Goal: Task Accomplishment & Management: Complete application form

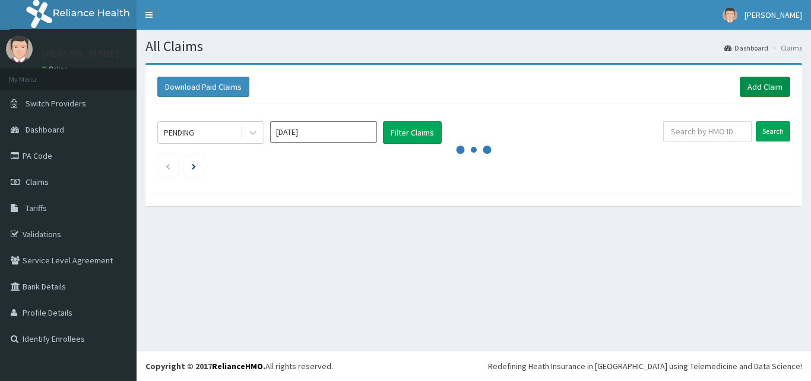
click at [775, 85] on link "Add Claim" at bounding box center [765, 87] width 50 height 20
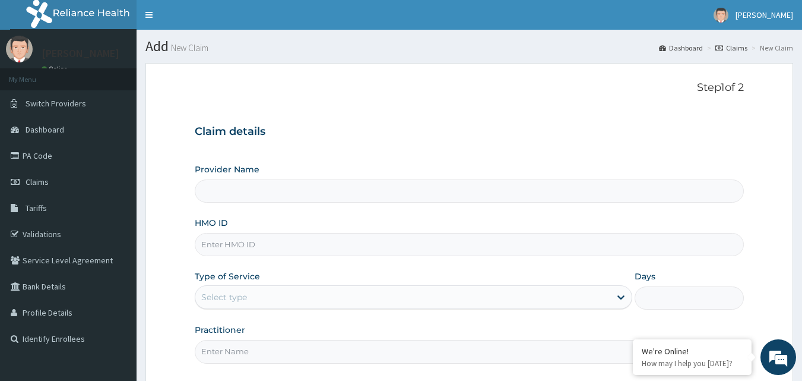
type input "Bodyline Gym- Ikoyi"
type input "1"
click at [228, 246] on input "HMO ID" at bounding box center [470, 244] width 550 height 23
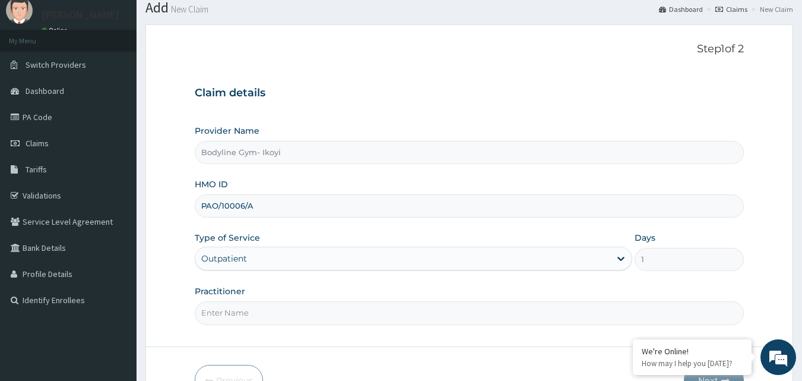
scroll to position [111, 0]
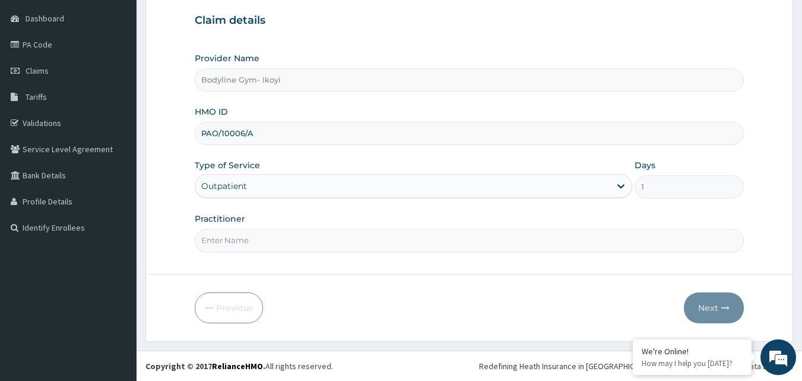
type input "PAO/10006/A"
click at [270, 238] on input "Practitioner" at bounding box center [470, 240] width 550 height 23
type input "bodyline"
click at [706, 308] on button "Next" at bounding box center [714, 307] width 60 height 31
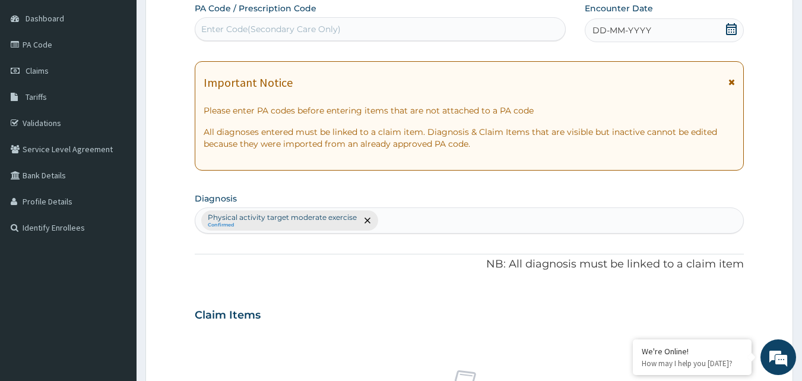
click at [244, 27] on div "Enter Code(Secondary Care Only)" at bounding box center [271, 29] width 140 height 12
type input "PA/5402EA"
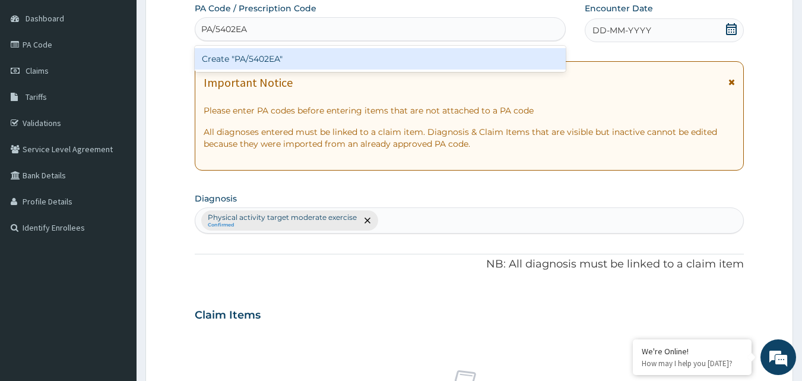
click at [294, 62] on div "Create "PA/5402EA"" at bounding box center [381, 58] width 372 height 21
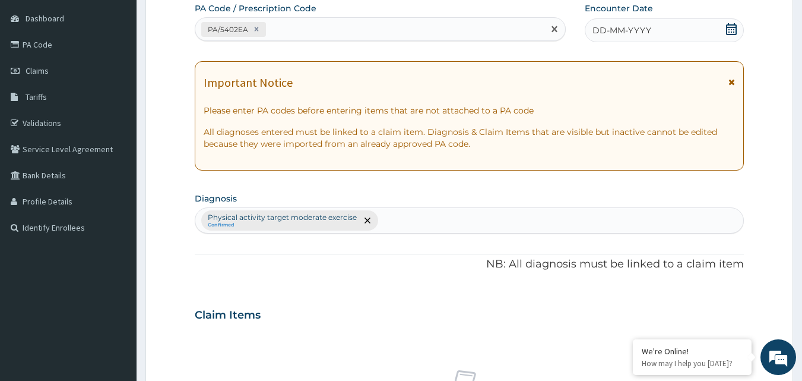
click at [605, 30] on span "DD-MM-YYYY" at bounding box center [621, 30] width 59 height 12
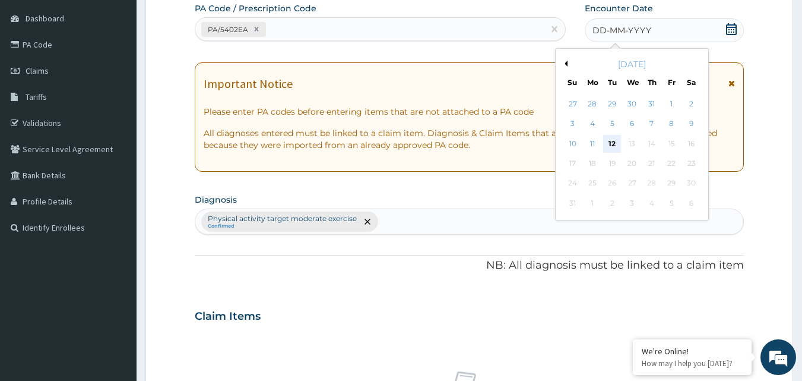
click at [615, 140] on div "12" at bounding box center [613, 144] width 18 height 18
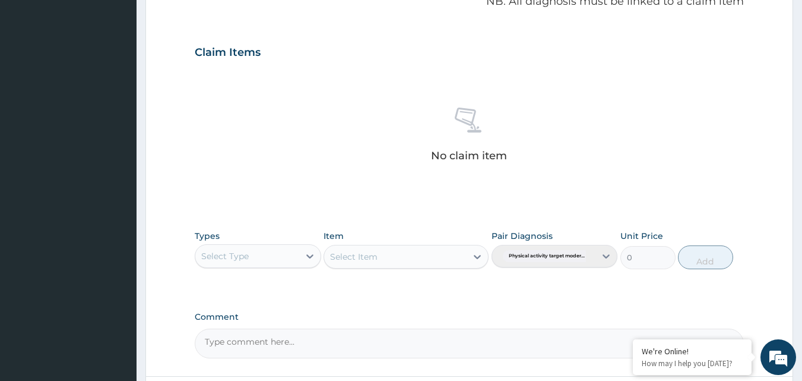
scroll to position [408, 0]
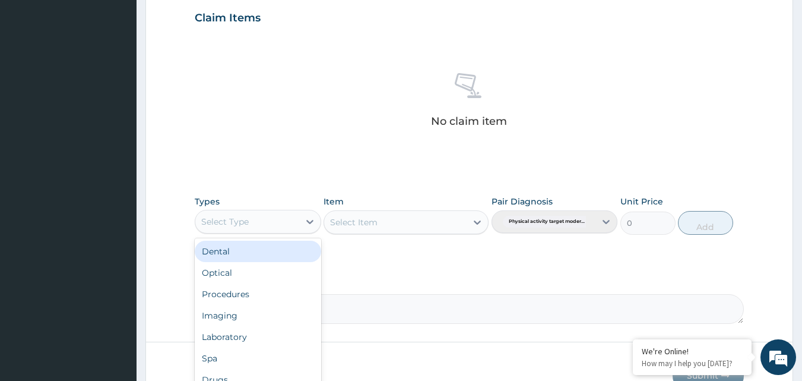
click at [268, 221] on div "Select Type" at bounding box center [247, 221] width 104 height 19
type input "g"
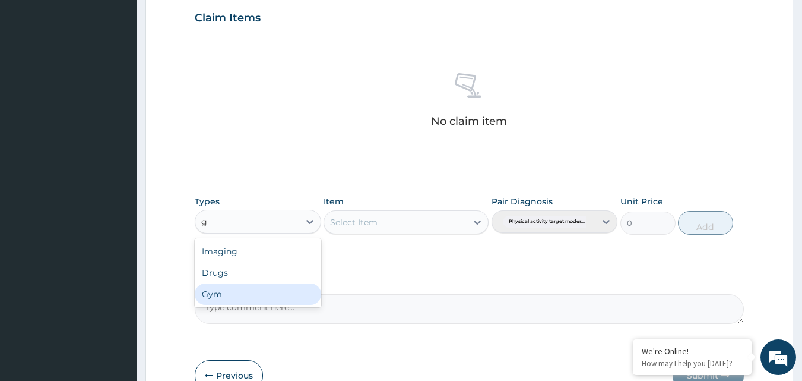
click at [234, 297] on div "Gym" at bounding box center [258, 293] width 126 height 21
click at [397, 223] on div "Select Item" at bounding box center [406, 222] width 165 height 24
click at [397, 223] on div "Select Item" at bounding box center [395, 222] width 142 height 19
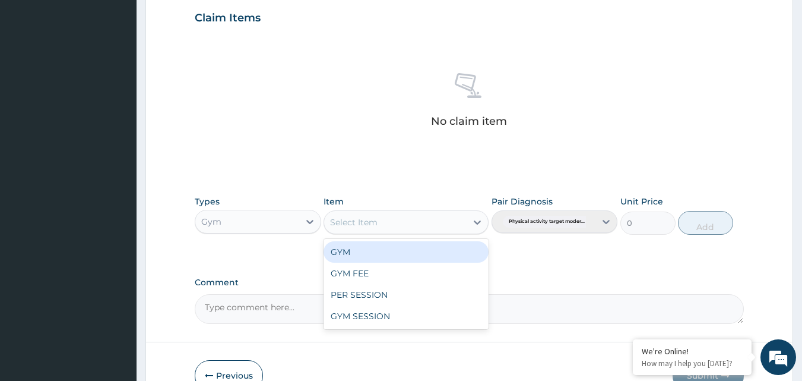
click at [392, 248] on div "GYM" at bounding box center [406, 251] width 165 height 21
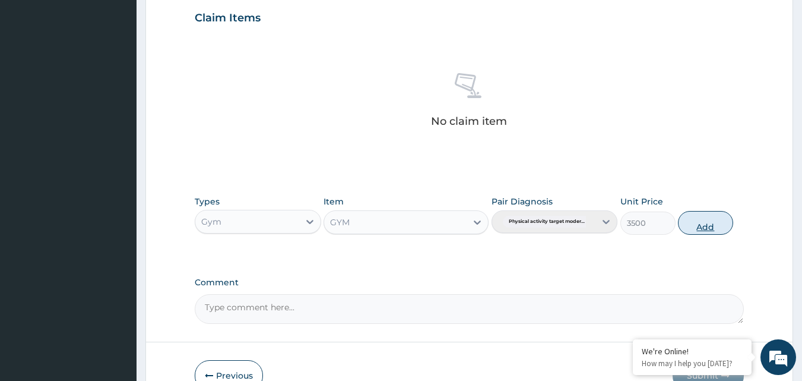
click at [701, 226] on button "Add" at bounding box center [705, 223] width 55 height 24
click at [709, 229] on div "PA Code / Prescription Code PA/5402EA Encounter Date 12-08-2025 Important Notic…" at bounding box center [470, 15] width 550 height 618
type input "0"
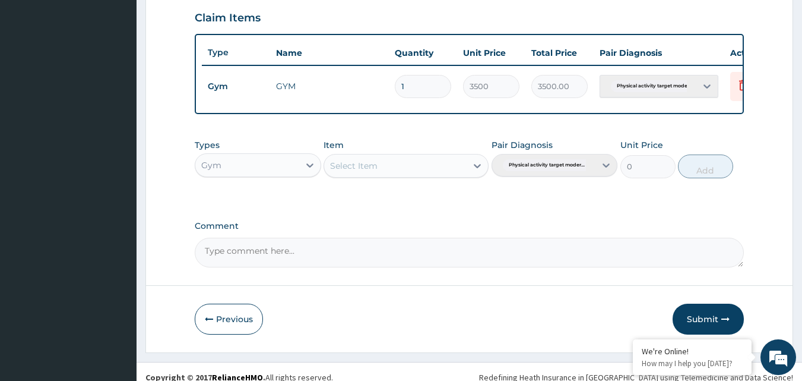
click at [696, 326] on button "Submit" at bounding box center [708, 318] width 71 height 31
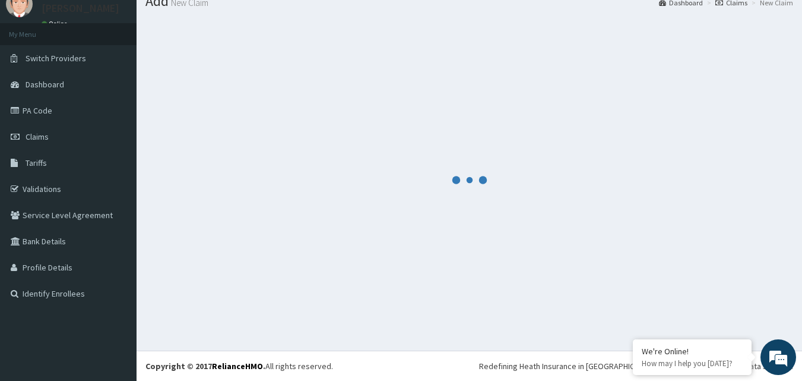
scroll to position [45, 0]
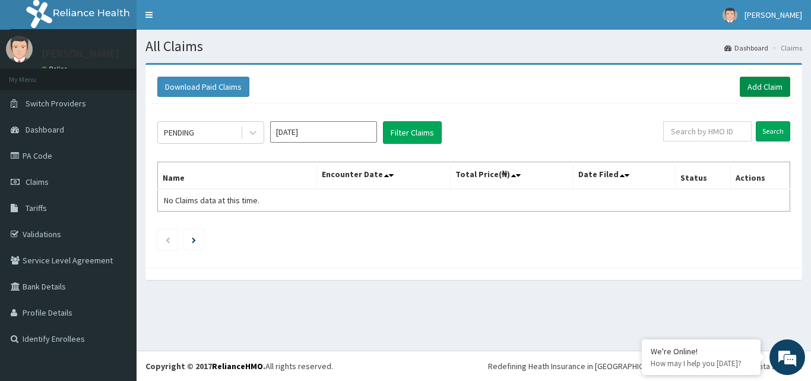
click at [762, 82] on link "Add Claim" at bounding box center [765, 87] width 50 height 20
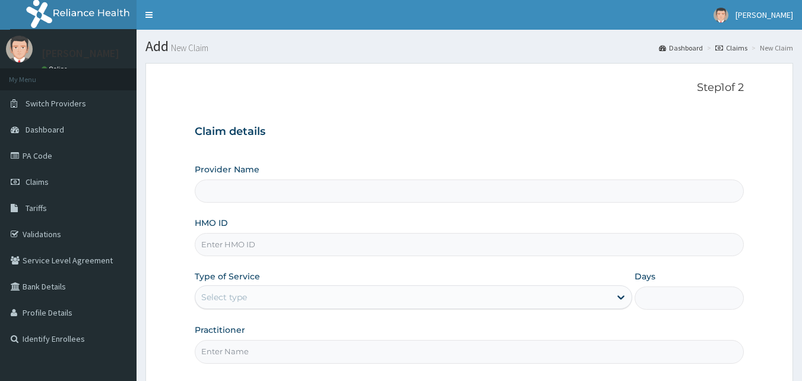
type input "Bodyline Gym- Ikoyi"
type input "1"
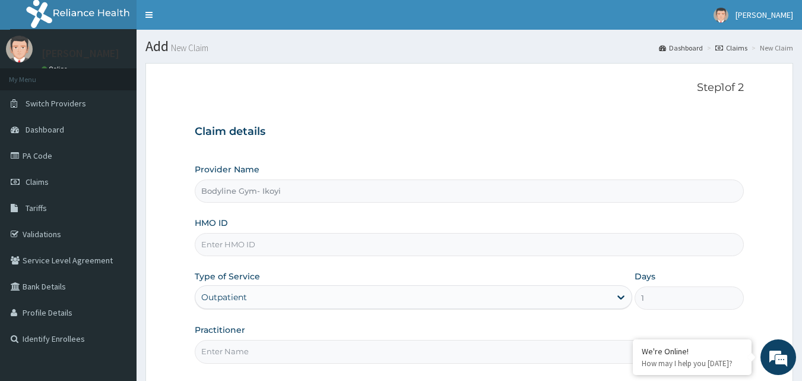
click at [264, 241] on input "HMO ID" at bounding box center [470, 244] width 550 height 23
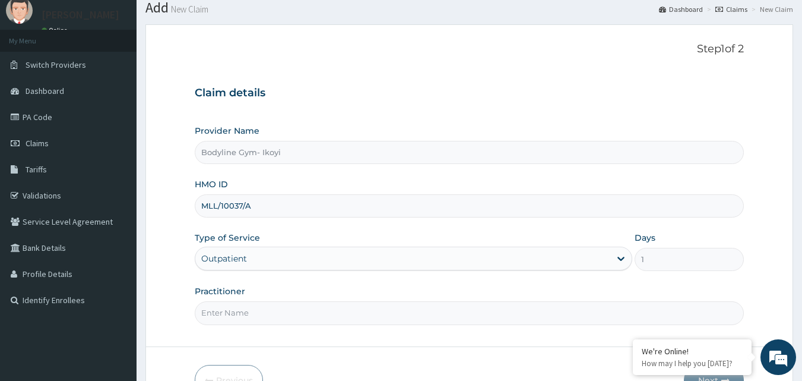
scroll to position [59, 0]
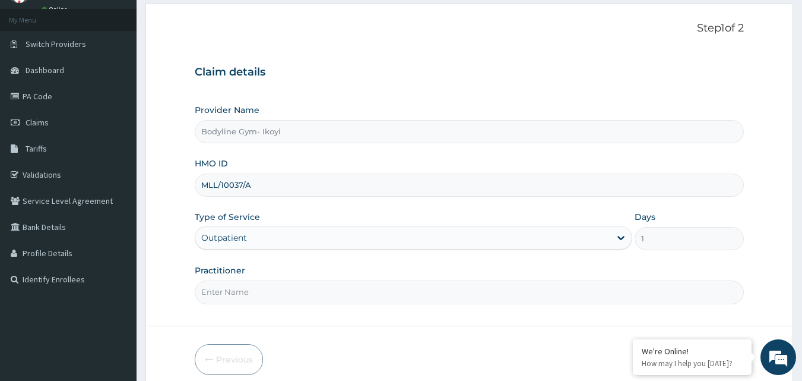
type input "MLL/10037/A"
click at [221, 289] on input "Practitioner" at bounding box center [470, 291] width 550 height 23
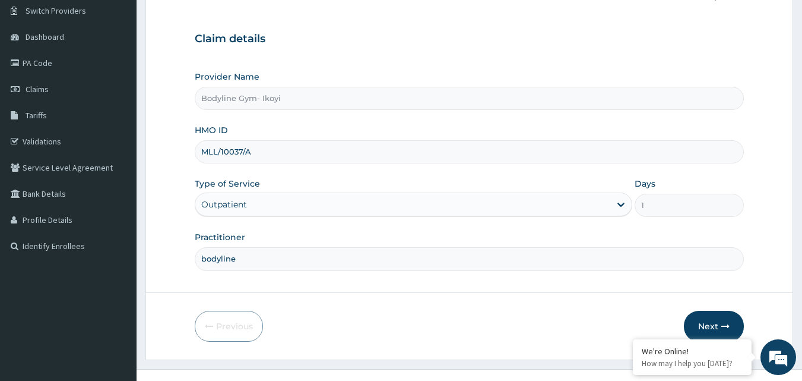
scroll to position [111, 0]
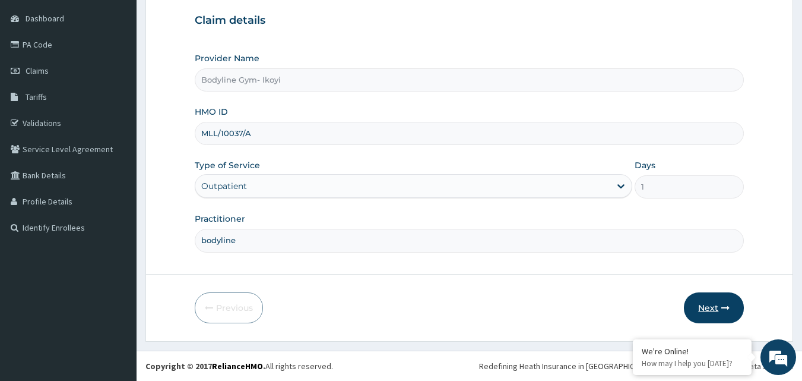
type input "bodyline"
click at [711, 305] on button "Next" at bounding box center [714, 307] width 60 height 31
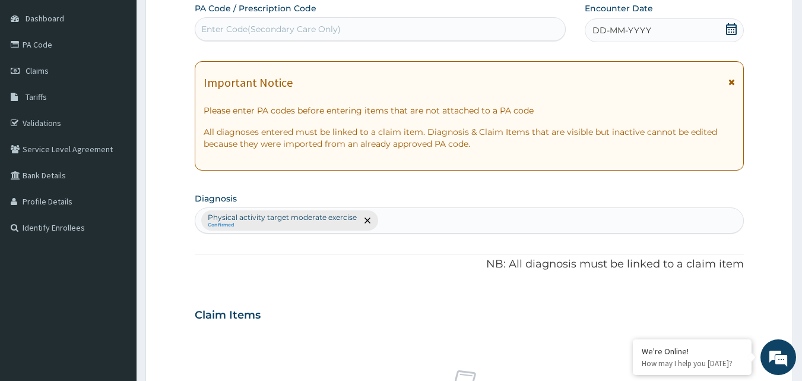
click at [279, 28] on div "Enter Code(Secondary Care Only)" at bounding box center [271, 29] width 140 height 12
type input "PA/CFO288"
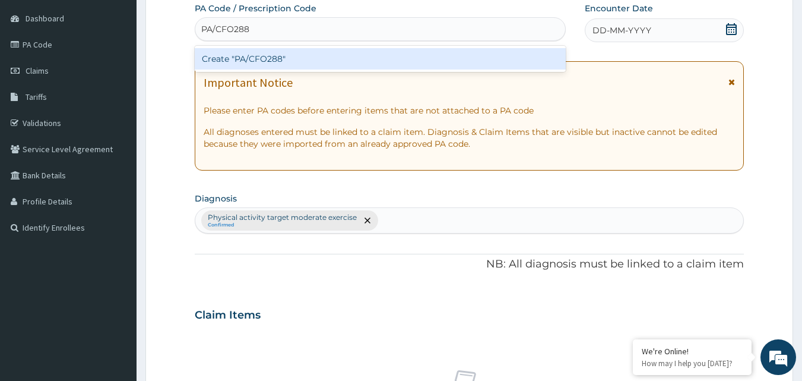
click at [275, 53] on div "Create "PA/CFO288"" at bounding box center [381, 58] width 372 height 21
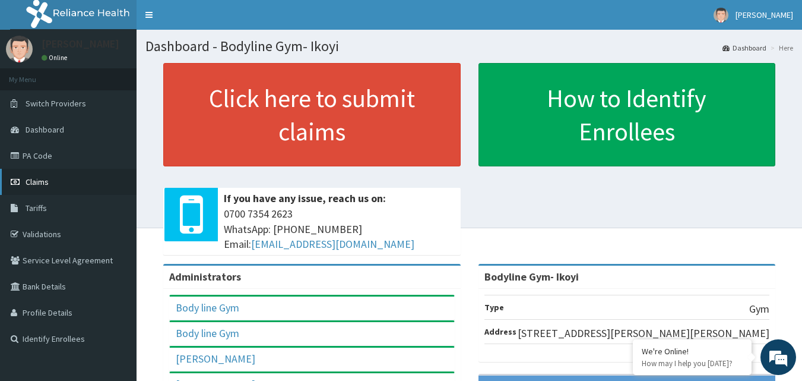
click at [56, 179] on link "Claims" at bounding box center [68, 182] width 137 height 26
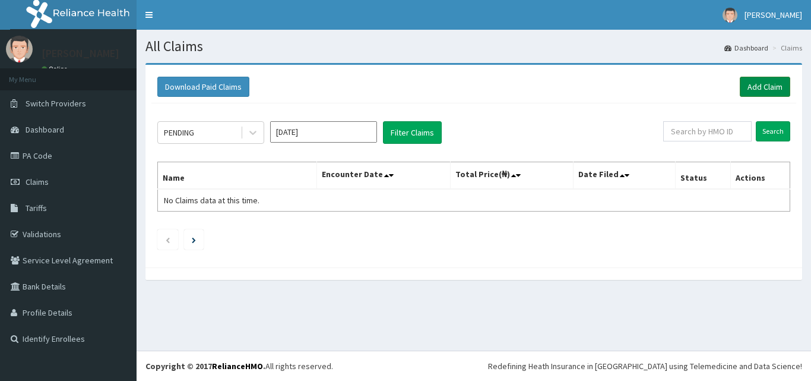
click at [779, 80] on link "Add Claim" at bounding box center [765, 87] width 50 height 20
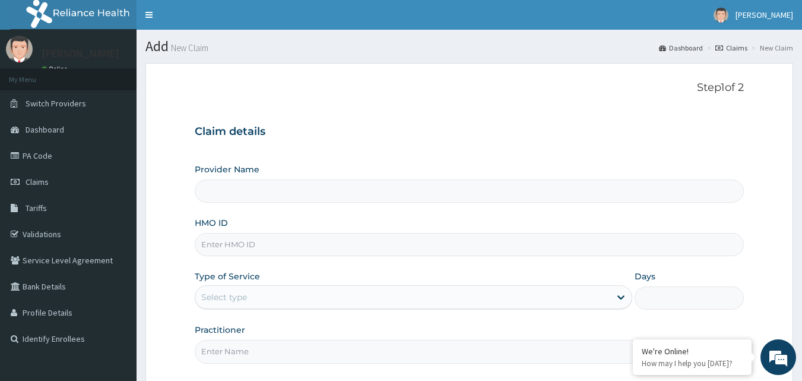
click at [217, 249] on input "HMO ID" at bounding box center [470, 244] width 550 height 23
type input "Bodyline Gym- Ikoyi"
type input "1"
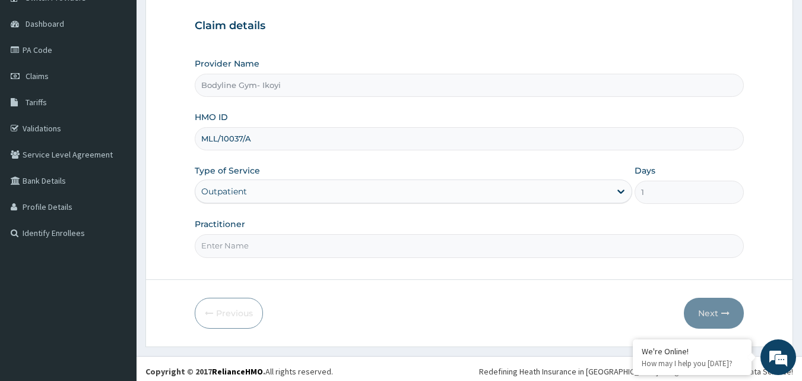
scroll to position [111, 0]
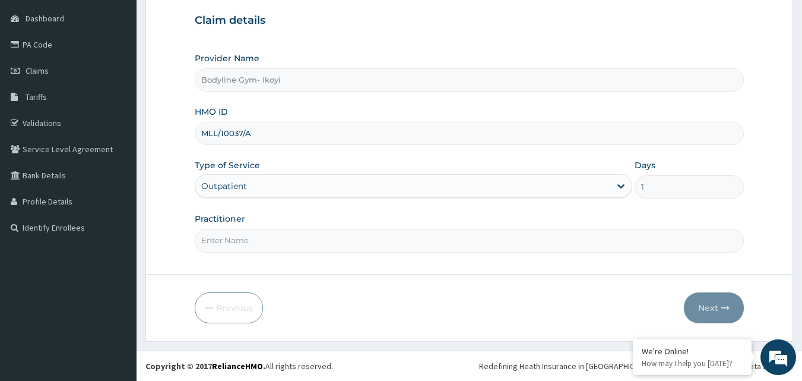
type input "MLL/10037/A"
click at [249, 241] on input "Practitioner" at bounding box center [470, 240] width 550 height 23
type input "bodyline"
click at [715, 309] on button "Next" at bounding box center [714, 307] width 60 height 31
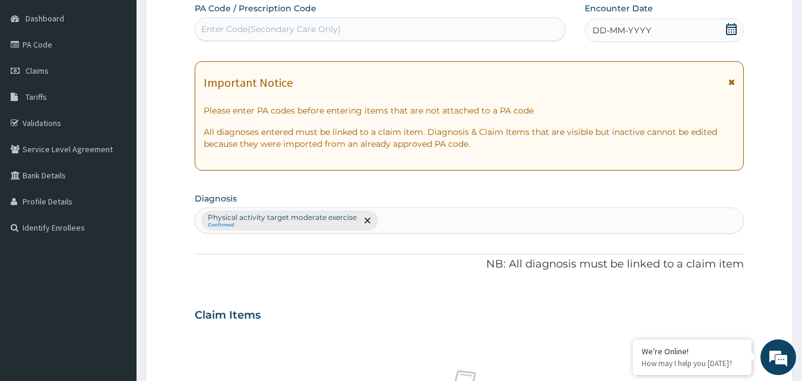
click at [293, 25] on div "Enter Code(Secondary Care Only)" at bounding box center [271, 29] width 140 height 12
type input "PA/CF0288"
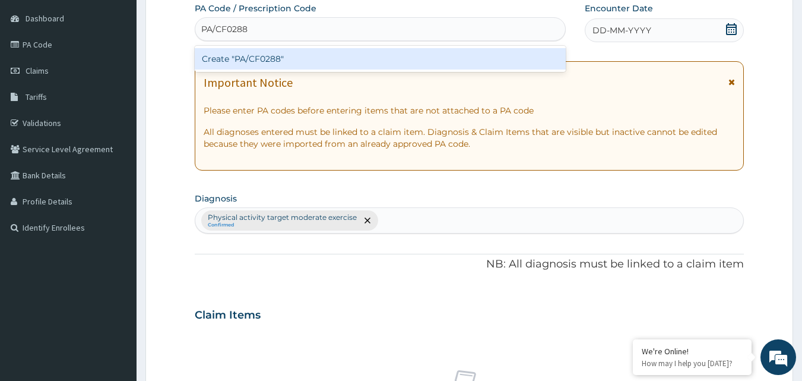
click at [313, 58] on div "Create "PA/CF0288"" at bounding box center [381, 58] width 372 height 21
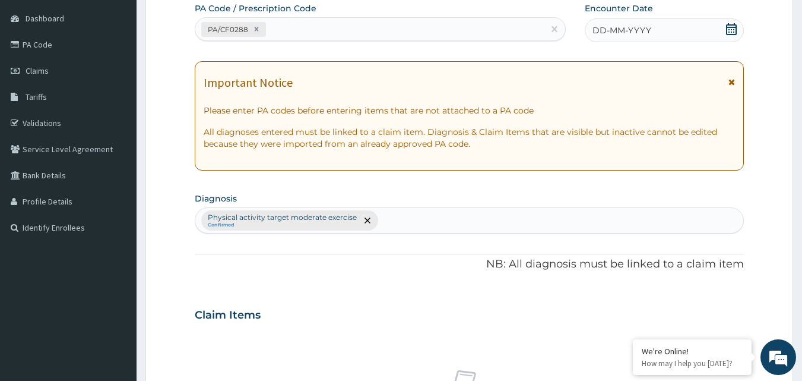
click at [661, 27] on div "DD-MM-YYYY" at bounding box center [664, 30] width 159 height 24
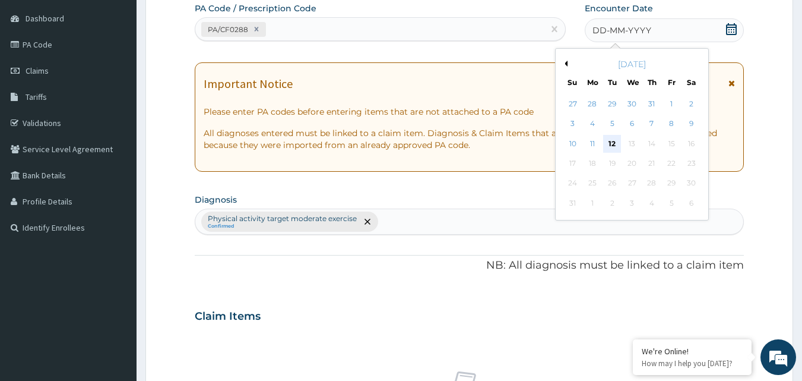
click at [610, 138] on div "12" at bounding box center [613, 144] width 18 height 18
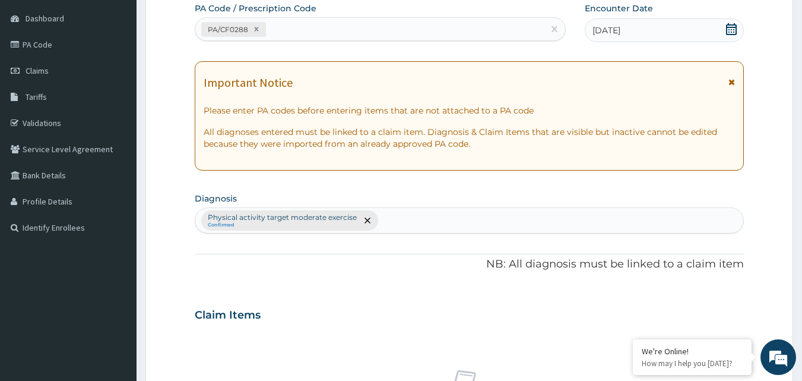
click at [678, 30] on div "[DATE]" at bounding box center [664, 30] width 159 height 24
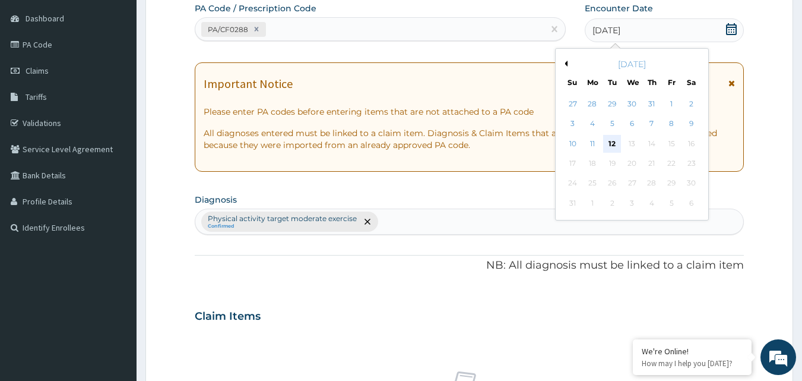
click at [611, 143] on div "12" at bounding box center [613, 144] width 18 height 18
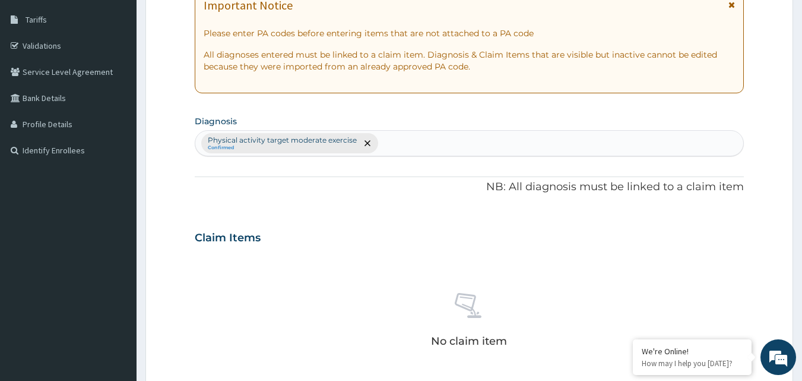
scroll to position [348, 0]
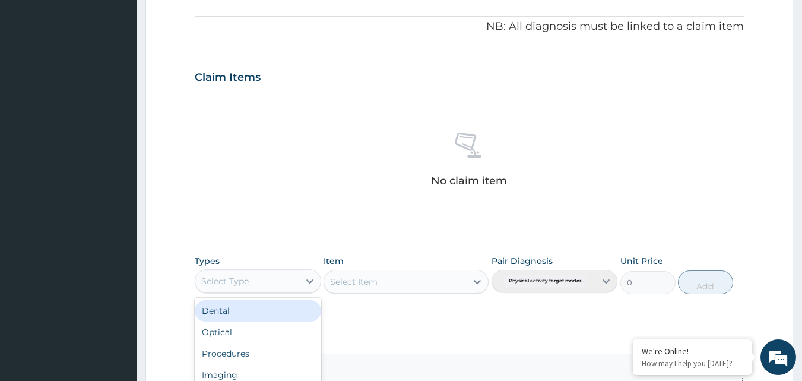
click at [278, 280] on div "Select Type" at bounding box center [247, 280] width 104 height 19
type input "g"
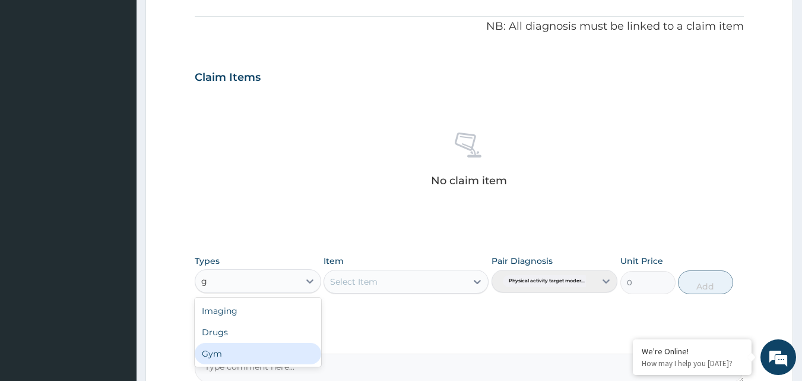
click at [256, 350] on div "Gym" at bounding box center [258, 353] width 126 height 21
click at [370, 296] on div "Types option Gym, selected. Select is focused ,type to refine list, press Down …" at bounding box center [470, 274] width 550 height 51
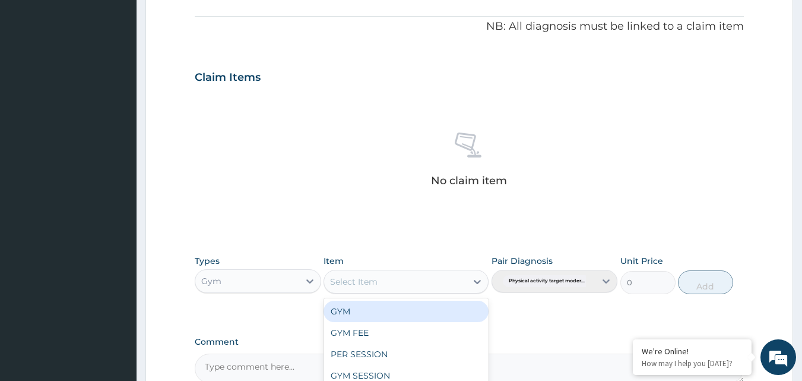
click at [373, 285] on div "Select Item" at bounding box center [353, 281] width 47 height 12
click at [359, 306] on div "GYM" at bounding box center [406, 310] width 165 height 21
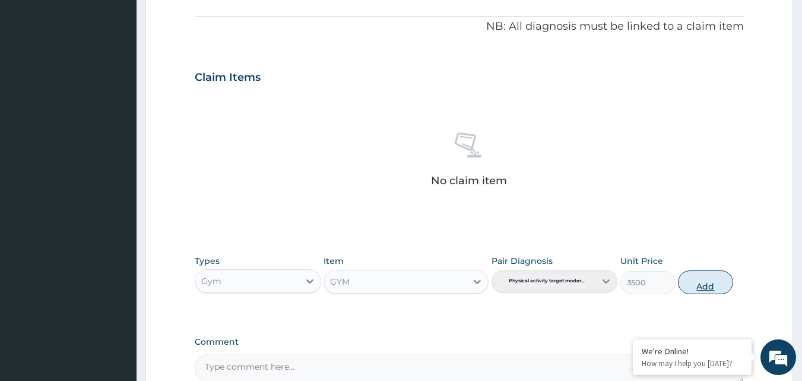
click at [706, 285] on button "Add" at bounding box center [705, 282] width 55 height 24
type input "0"
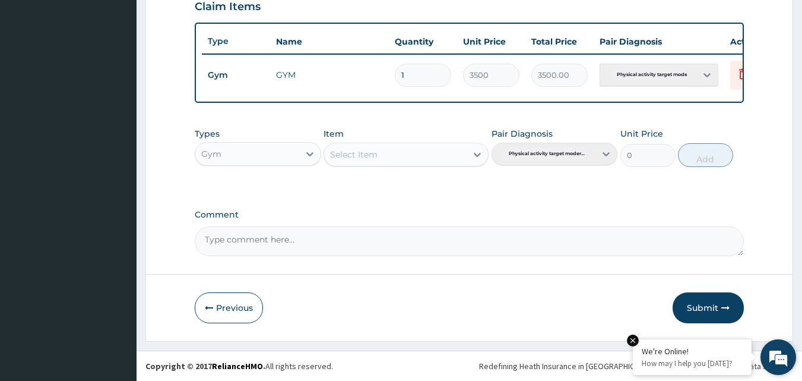
scroll to position [428, 0]
click at [700, 306] on button "Submit" at bounding box center [708, 307] width 71 height 31
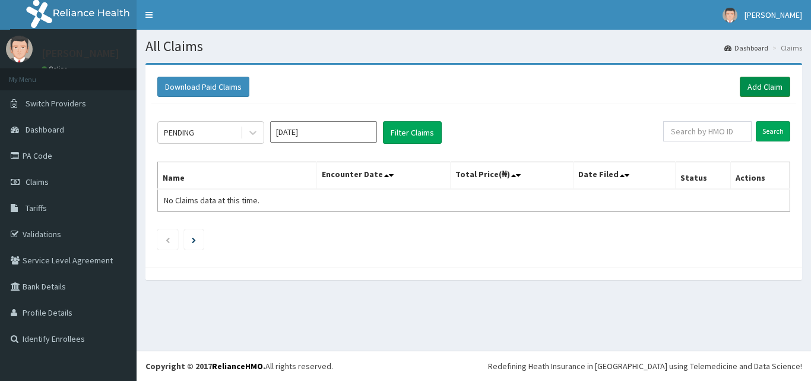
click at [759, 87] on link "Add Claim" at bounding box center [765, 87] width 50 height 20
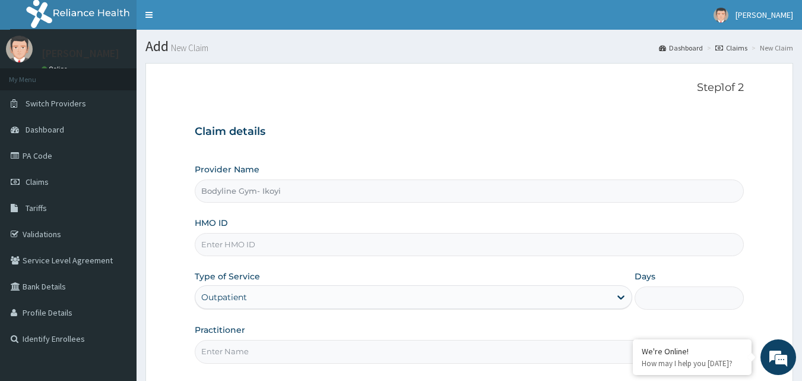
type input "Bodyline Gym- Ikoyi"
type input "1"
click at [242, 240] on input "HMO ID" at bounding box center [470, 244] width 550 height 23
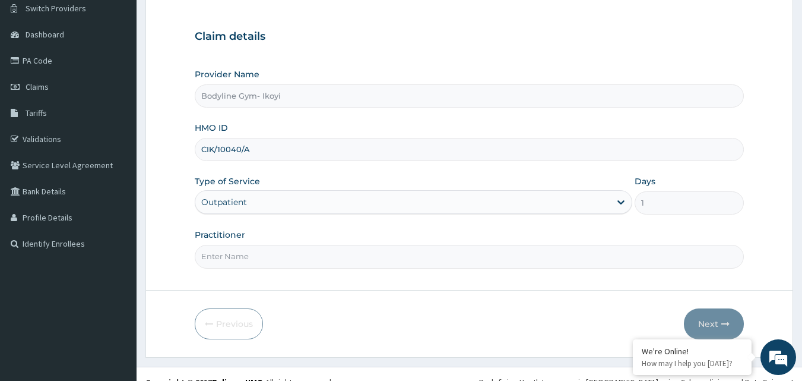
scroll to position [111, 0]
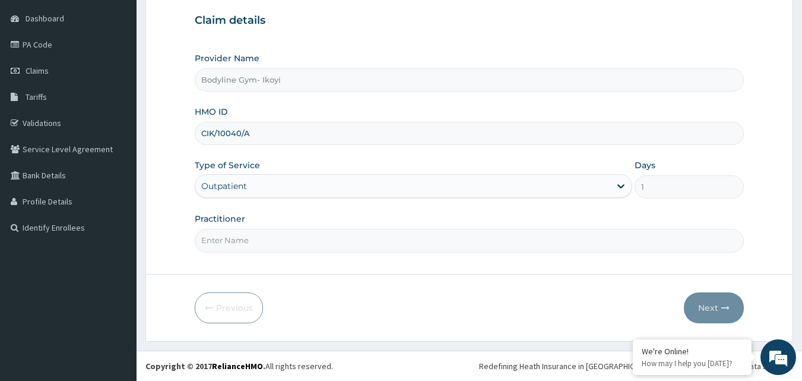
type input "CIK/10040/A"
click at [230, 243] on input "Practitioner" at bounding box center [470, 240] width 550 height 23
type input "bodyline"
click at [708, 309] on button "Next" at bounding box center [714, 307] width 60 height 31
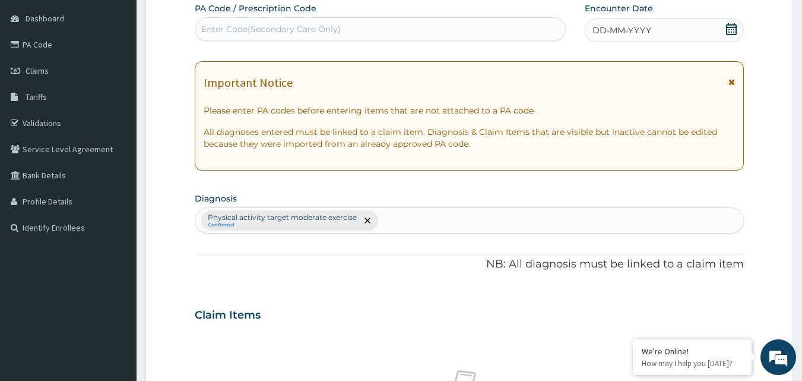
click at [229, 24] on div "Enter Code(Secondary Care Only)" at bounding box center [271, 29] width 140 height 12
type input "PA/86E5C3"
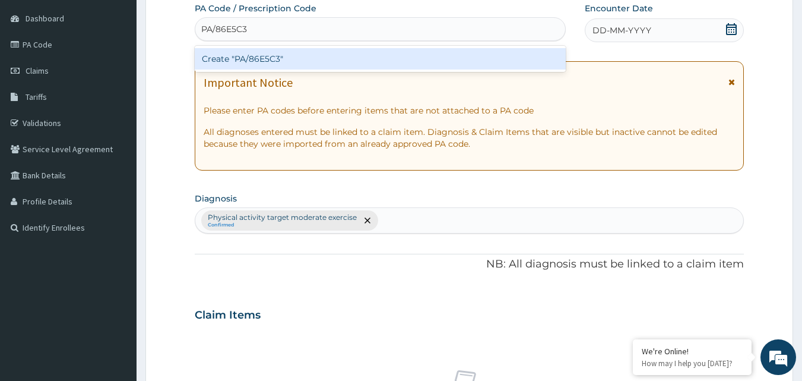
click at [265, 62] on div "Create "PA/86E5C3"" at bounding box center [381, 58] width 372 height 21
